Goal: Check status: Check status

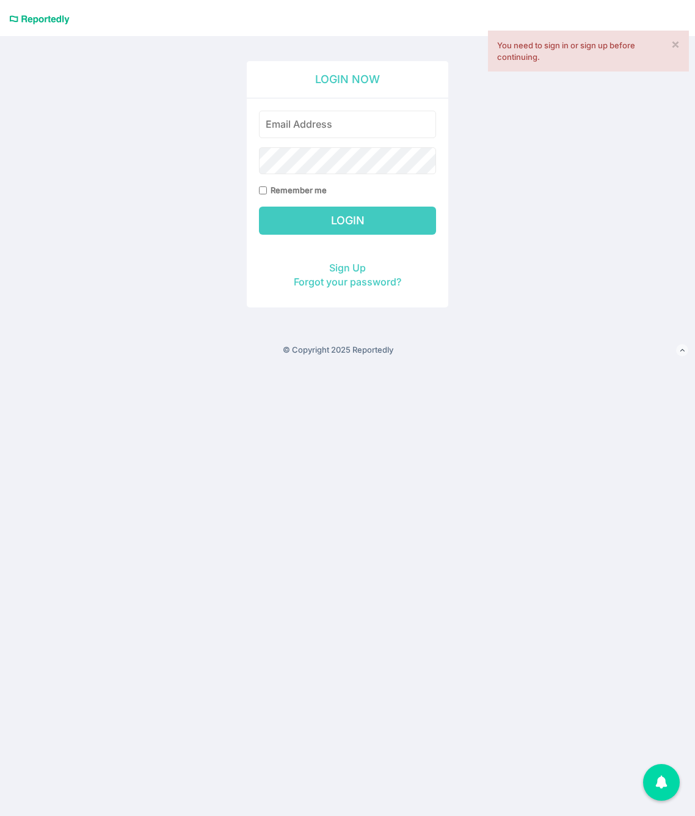
click at [585, 156] on div "Login Now Remember me Login Sign Up Forgot your password?" at bounding box center [347, 169] width 593 height 338
click at [346, 132] on input "email" at bounding box center [347, 124] width 177 height 27
type input "dan@boulderes.com"
click at [360, 216] on input "Login" at bounding box center [347, 221] width 177 height 28
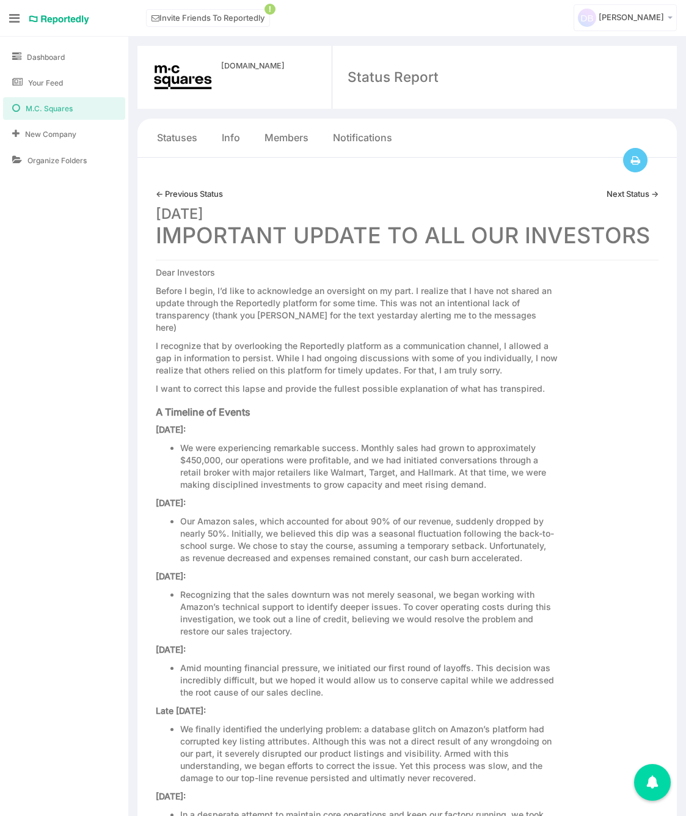
click at [419, 317] on p "Before I begin, I’d like to acknowledge an oversight on my part. I realize that…" at bounding box center [357, 309] width 402 height 49
click at [636, 159] on div "Print Status Report" at bounding box center [614, 156] width 59 height 24
click at [165, 136] on link "Statuses" at bounding box center [177, 138] width 40 height 14
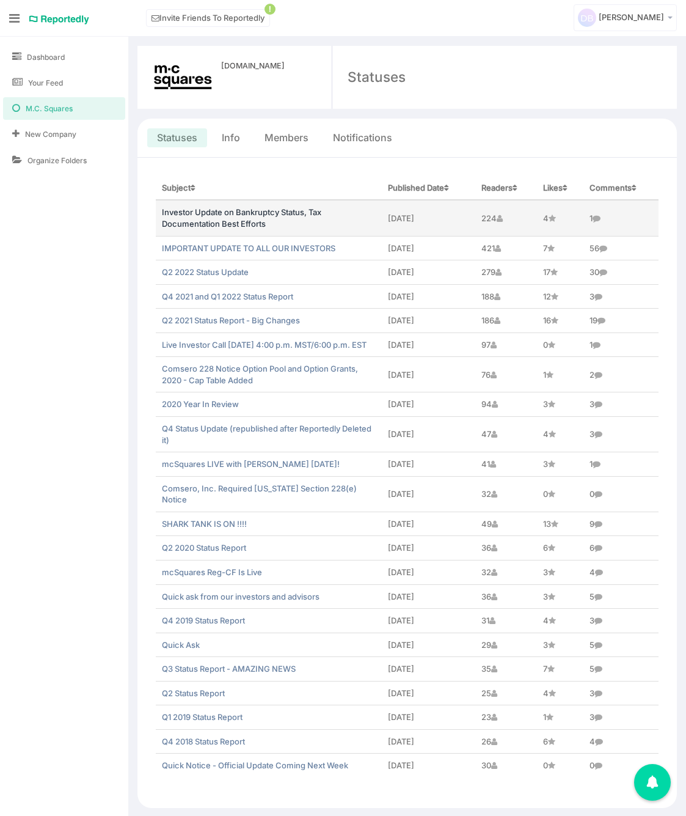
click at [255, 209] on link "Investor Update on Bankruptcy Status, Tax Documentation Best Efforts" at bounding box center [241, 217] width 159 height 21
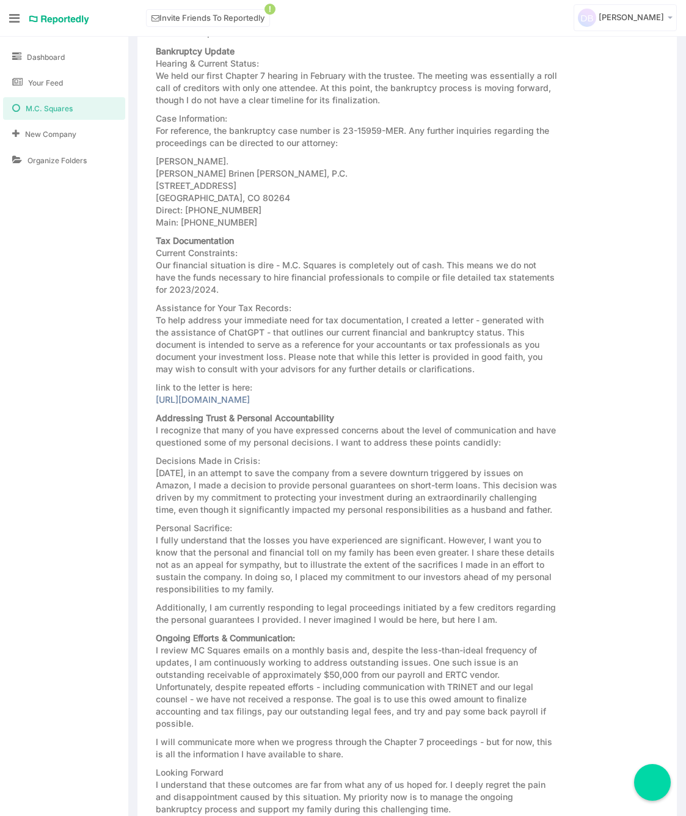
scroll to position [243, 0]
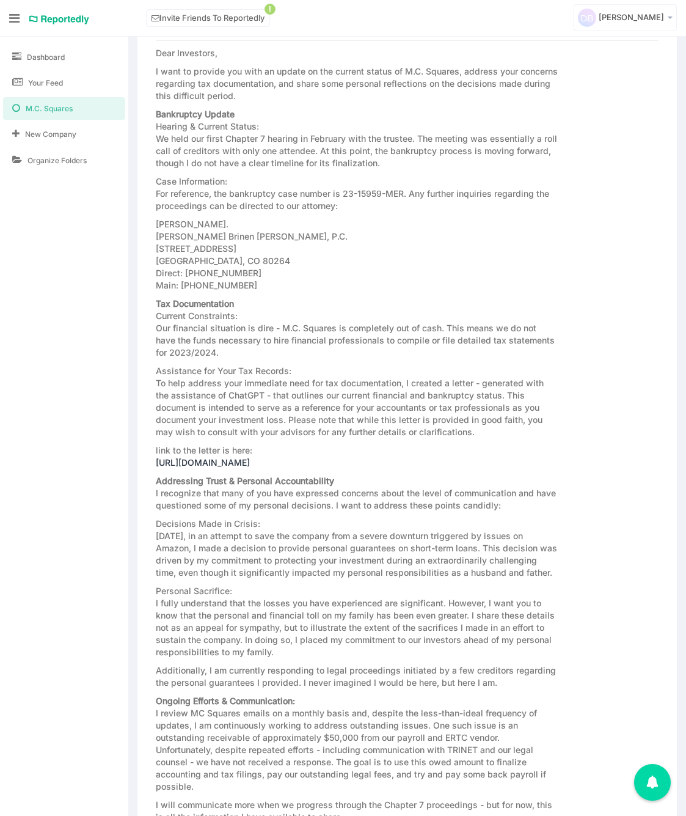
click at [250, 460] on link "[URL][DOMAIN_NAME]" at bounding box center [203, 462] width 94 height 10
